Goal: Task Accomplishment & Management: Complete application form

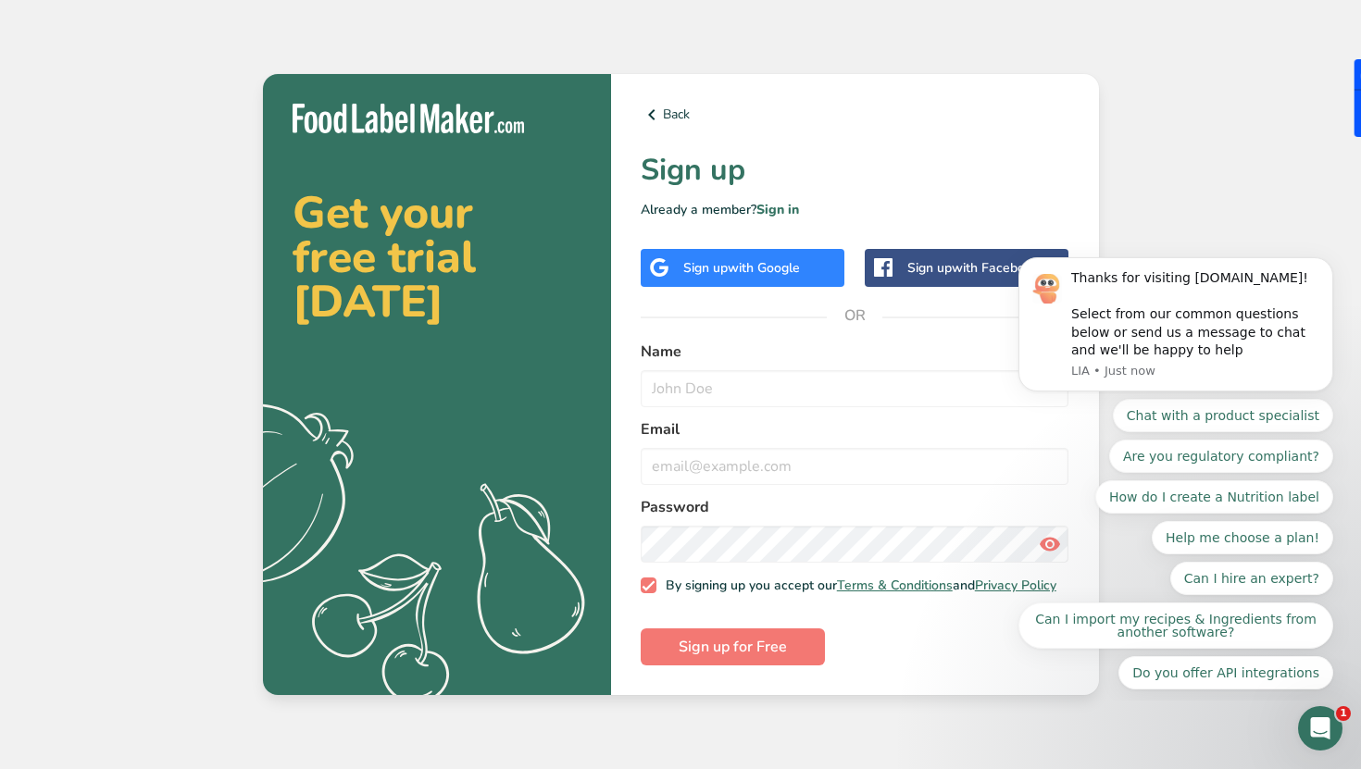
click at [815, 252] on div "Sign up with Google" at bounding box center [743, 268] width 204 height 38
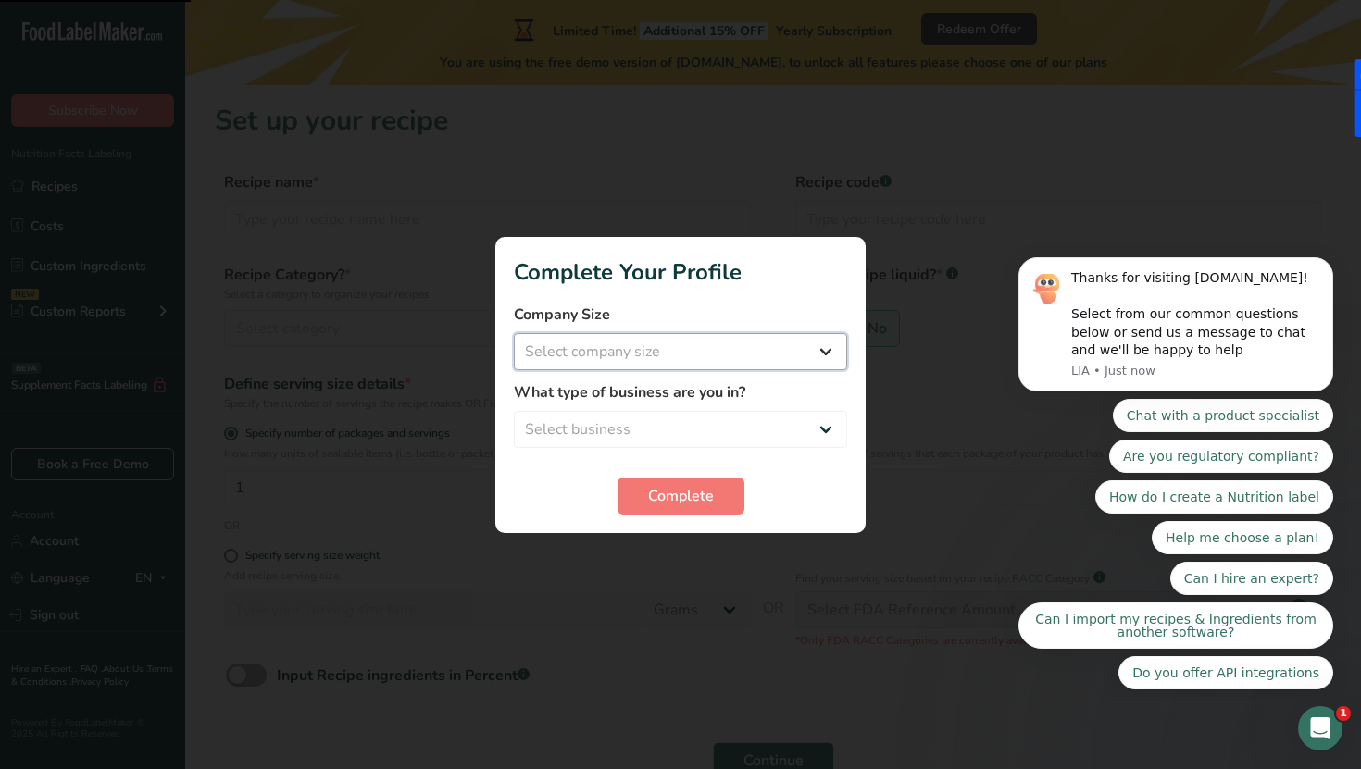
click at [800, 354] on select "Select company size Fewer than 10 Employees 10 to 50 Employees 51 to 500 Employ…" at bounding box center [680, 351] width 333 height 37
select select "1"
click at [514, 333] on select "Select company size Fewer than 10 Employees 10 to 50 Employees 51 to 500 Employ…" at bounding box center [680, 351] width 333 height 37
click at [694, 441] on select "Select business Packaged Food Manufacturer Restaurant & Cafe Bakery Meal Plans …" at bounding box center [680, 429] width 333 height 37
select select "3"
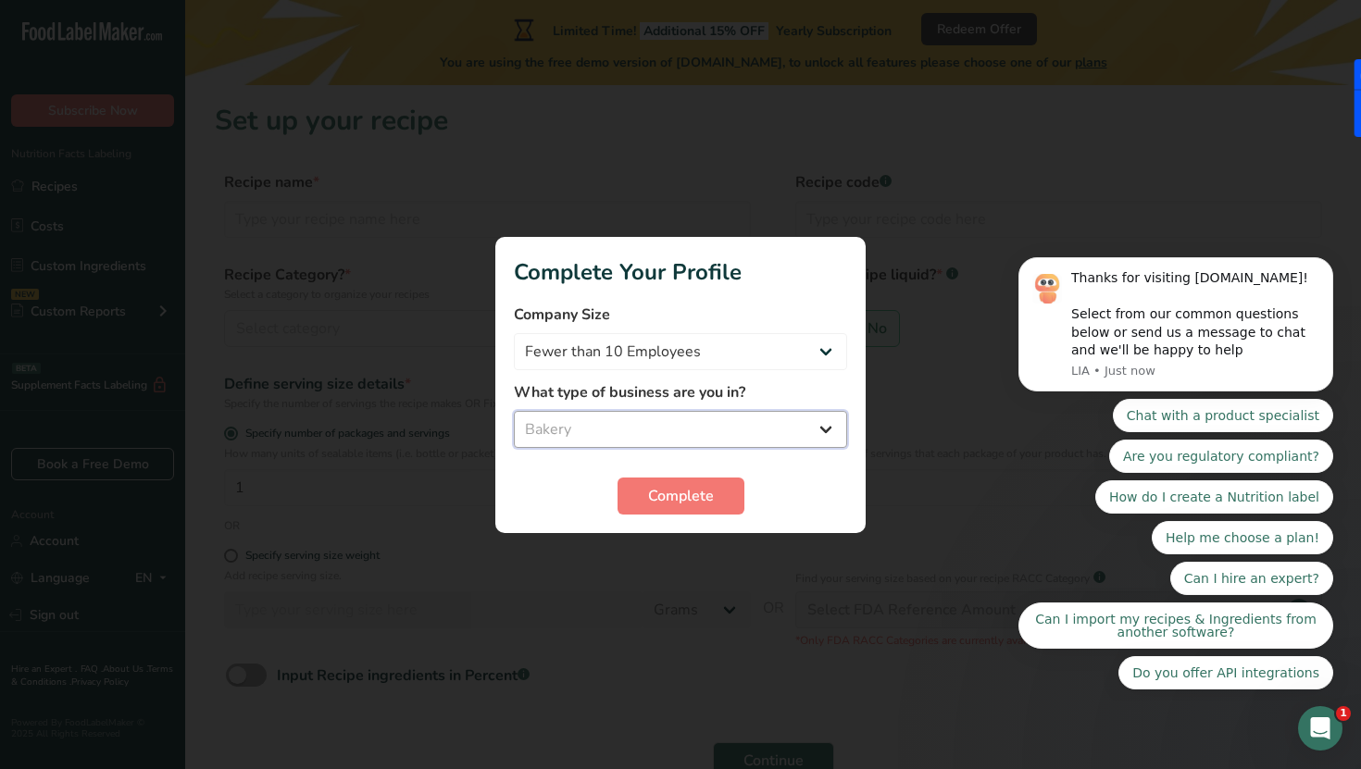
click at [514, 411] on select "Select business Packaged Food Manufacturer Restaurant & Cafe Bakery Meal Plans …" at bounding box center [680, 429] width 333 height 37
click at [661, 494] on span "Complete" at bounding box center [681, 496] width 66 height 22
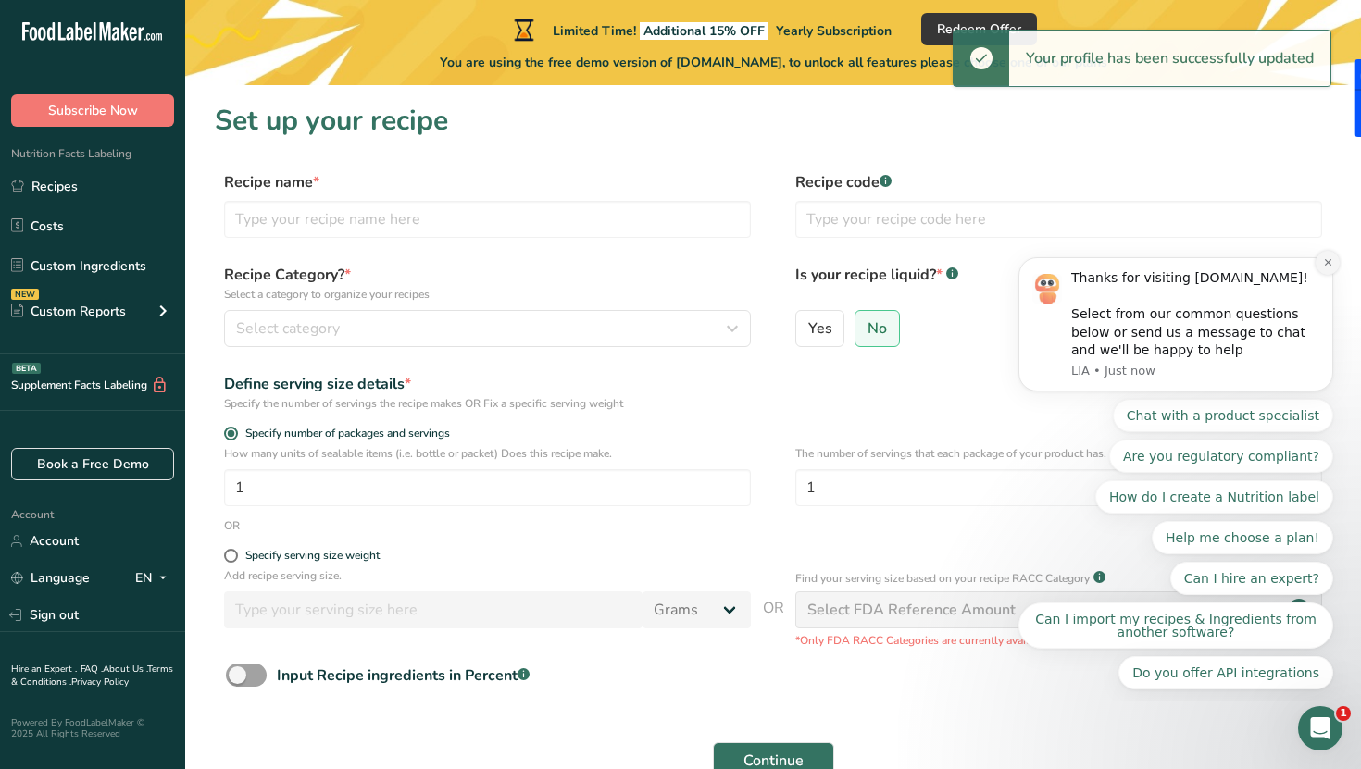
click at [1326, 257] on icon "Dismiss notification" at bounding box center [1328, 262] width 10 height 10
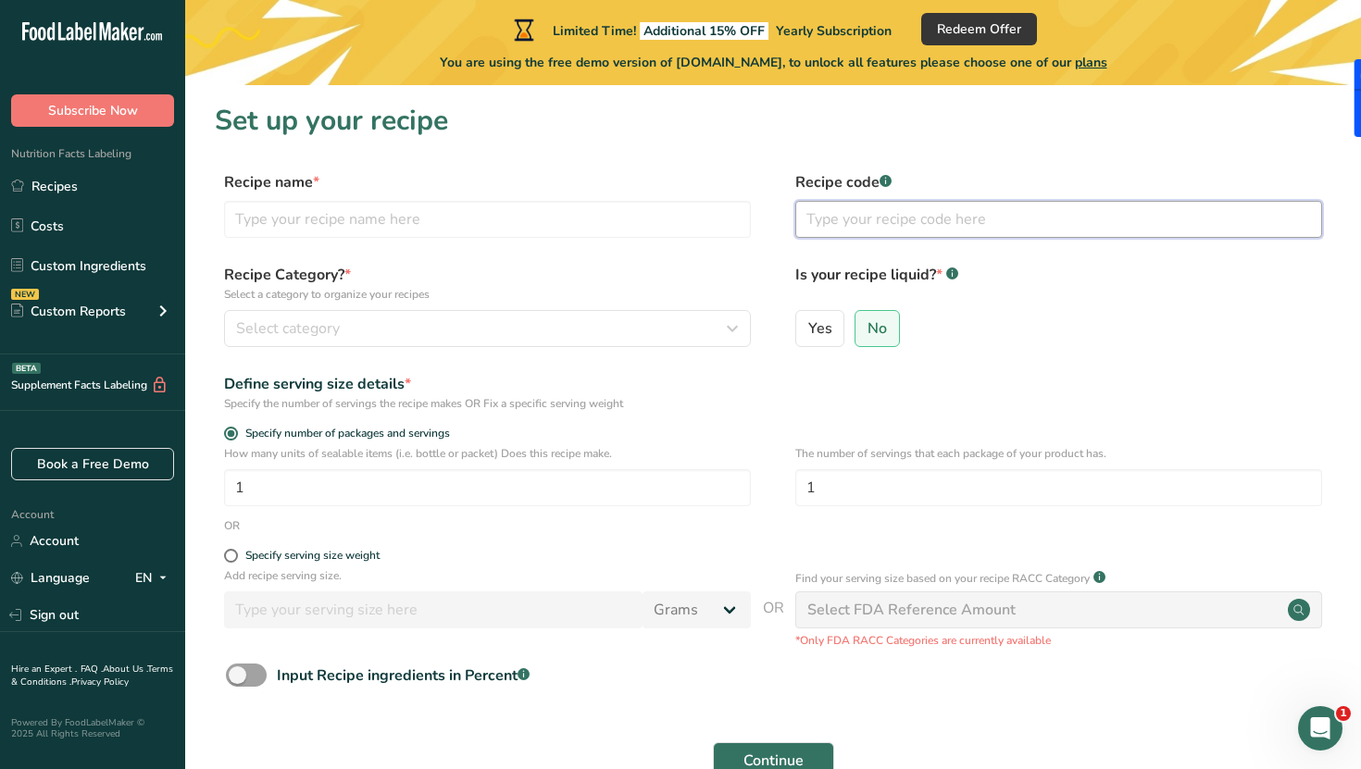
click at [957, 215] on input "text" at bounding box center [1058, 219] width 527 height 37
click at [1000, 170] on section "Set up your recipe Recipe name * Recipe code .a-a{fill:#347362;}.b-a{fill:#fff;…" at bounding box center [773, 452] width 1176 height 735
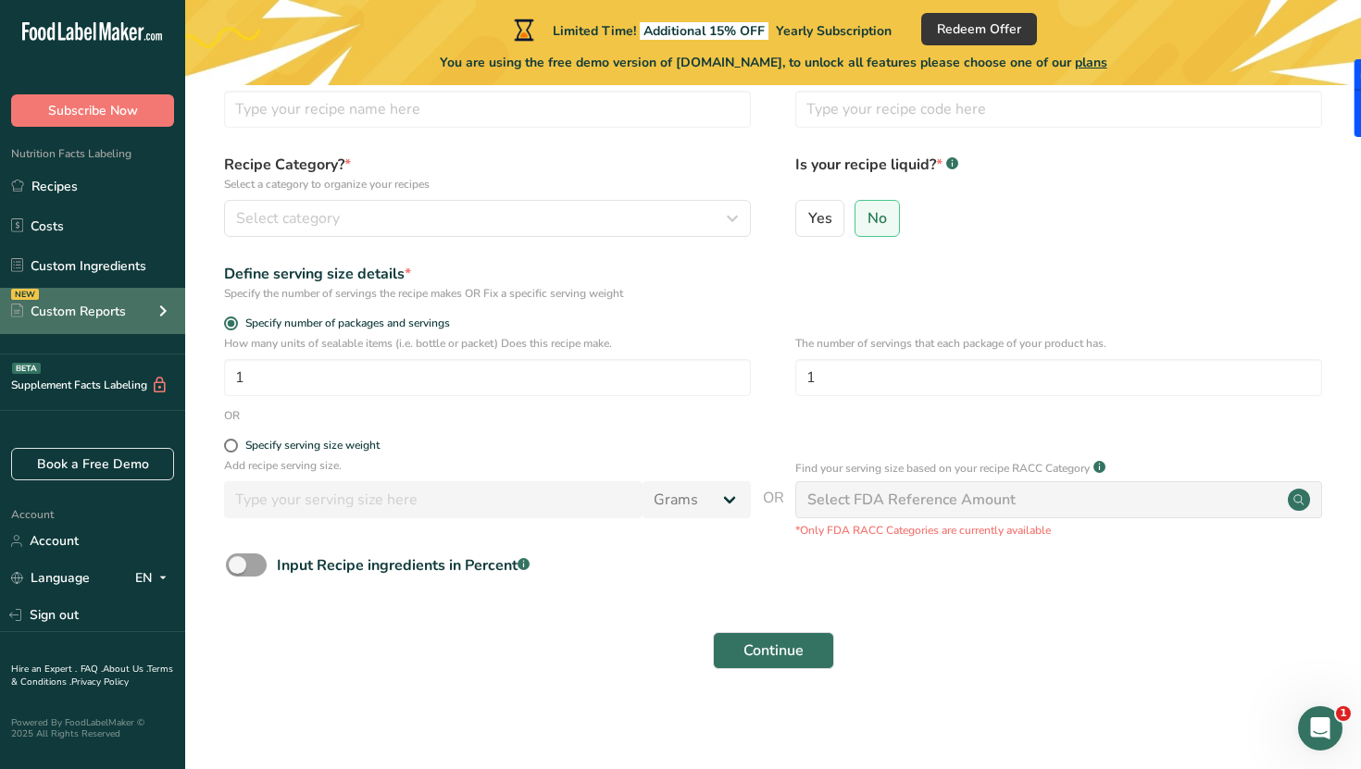
click at [156, 313] on icon at bounding box center [163, 310] width 22 height 33
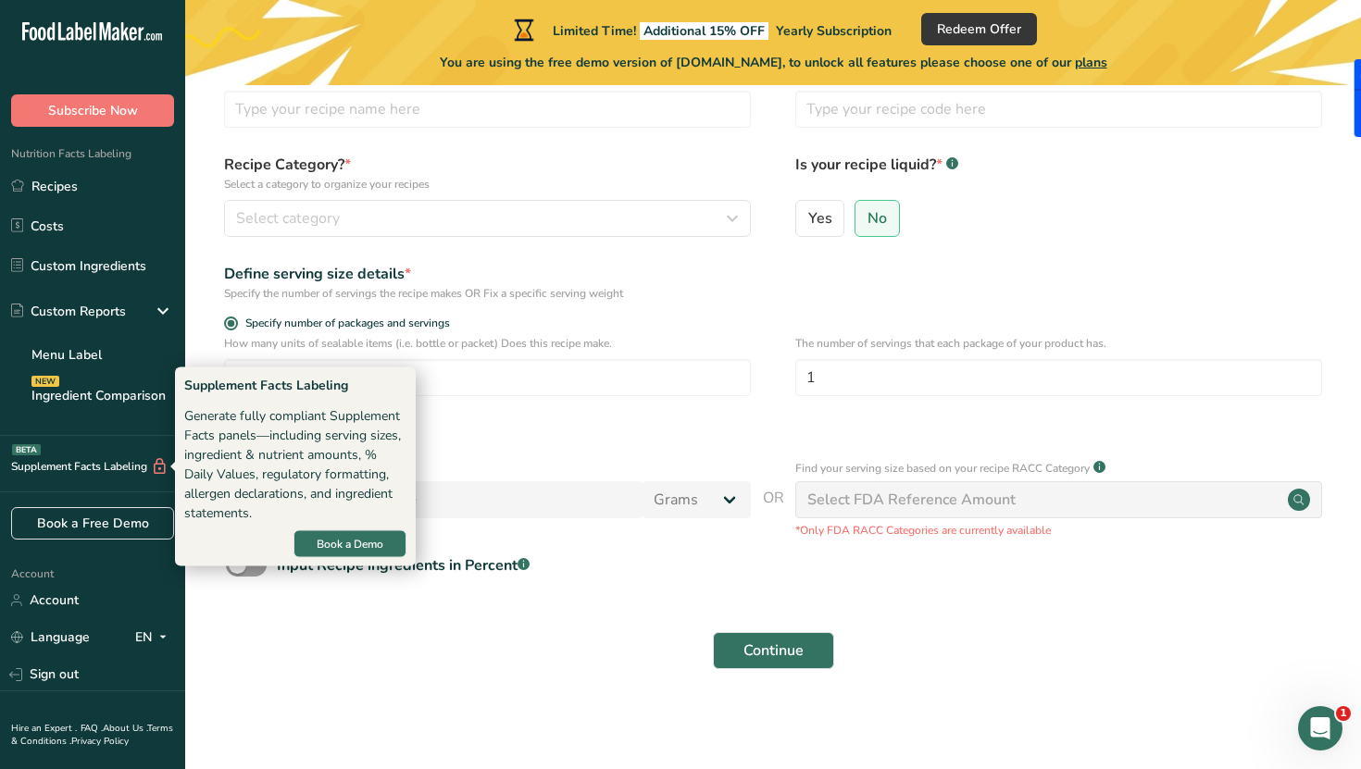
click at [97, 468] on div "Supplement Facts Labeling BETA" at bounding box center [84, 466] width 169 height 19
click at [256, 481] on div "Generate fully compliant Supplement Facts panels—including serving sizes, ingre…" at bounding box center [295, 465] width 222 height 117
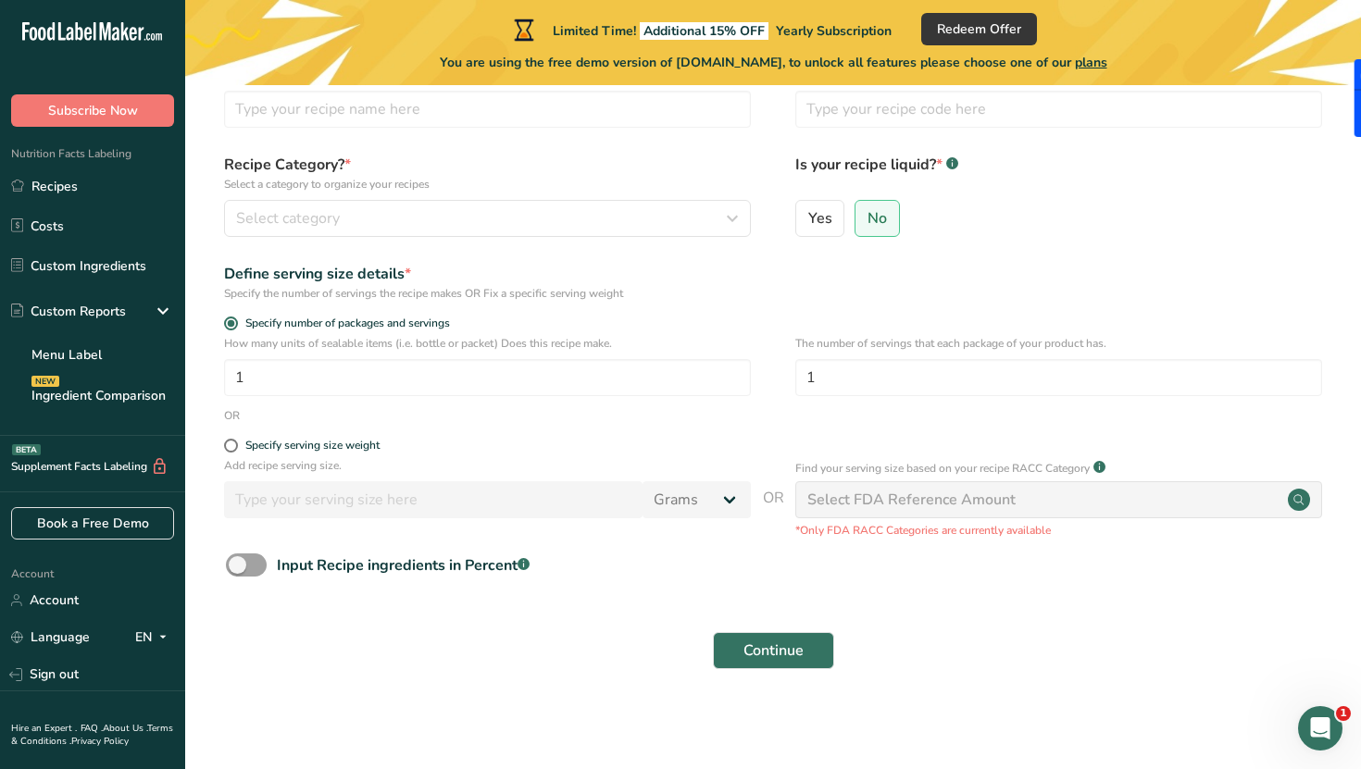
click at [256, 481] on div "Generate fully compliant Supplement Facts panels—including serving sizes, ingre…" at bounding box center [295, 465] width 222 height 117
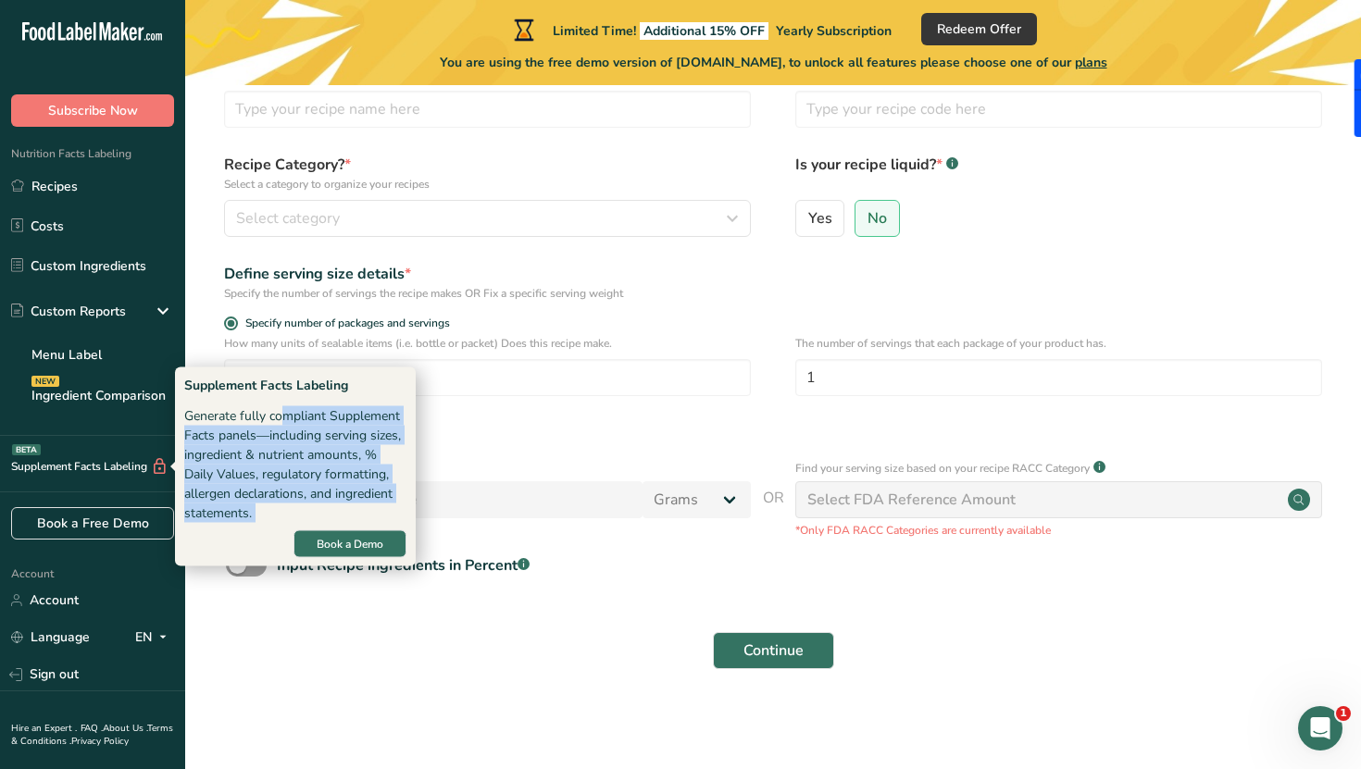
click at [256, 481] on div "Generate fully compliant Supplement Facts panels—including serving sizes, ingre…" at bounding box center [295, 465] width 222 height 117
